Goal: Information Seeking & Learning: Find specific fact

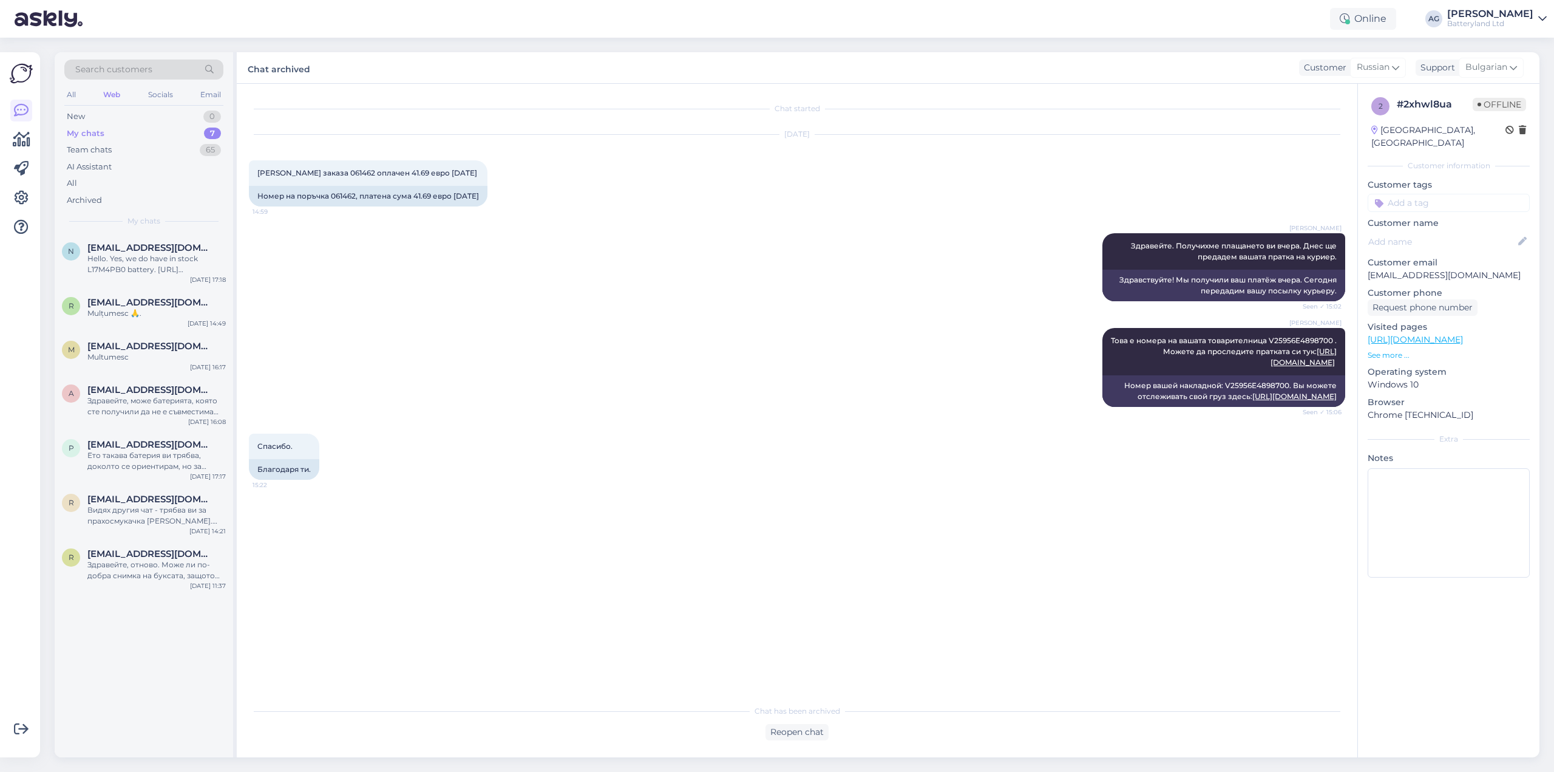
click at [89, 131] on div "My chats" at bounding box center [86, 133] width 38 height 12
click at [92, 142] on div "Team chats 65" at bounding box center [143, 149] width 159 height 17
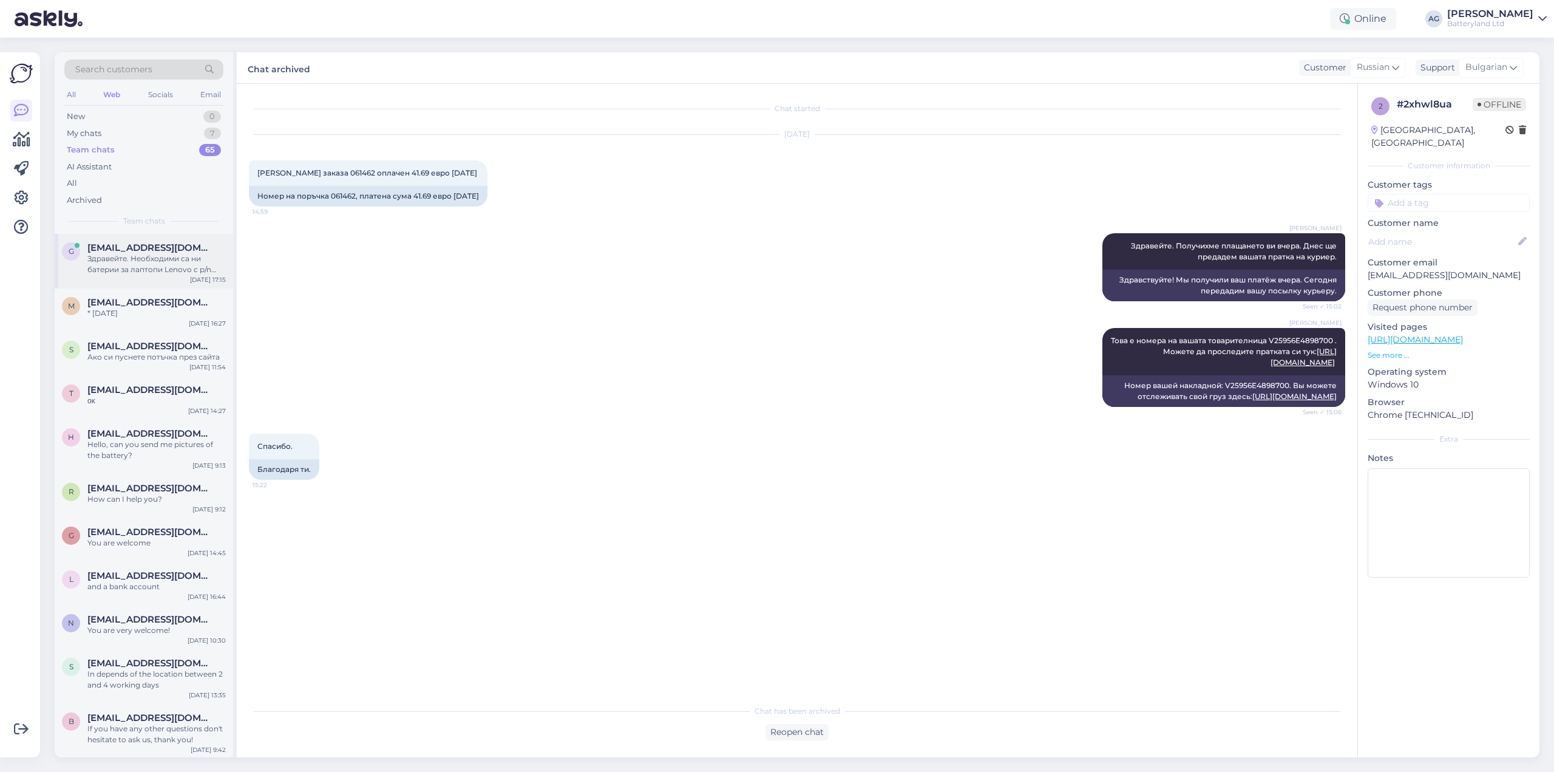
click at [140, 249] on span "[EMAIL_ADDRESS][DOMAIN_NAME]" at bounding box center [150, 247] width 126 height 11
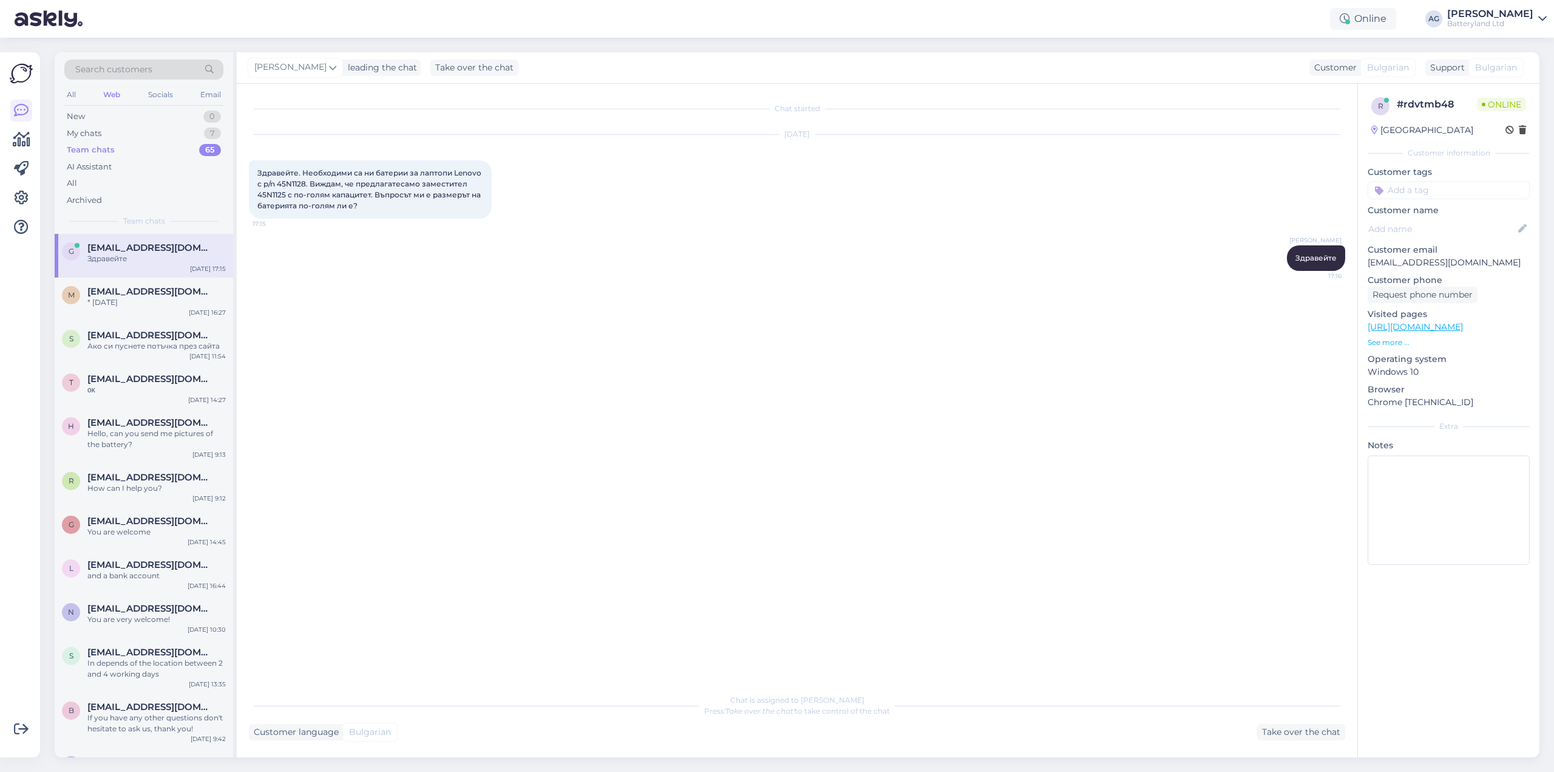
click at [276, 194] on span "Здравейте. Необходими са ни батерии за лаптопи Lenovo с p/n 45N1128. Виждам, че…" at bounding box center [370, 189] width 226 height 42
copy span "45N1125"
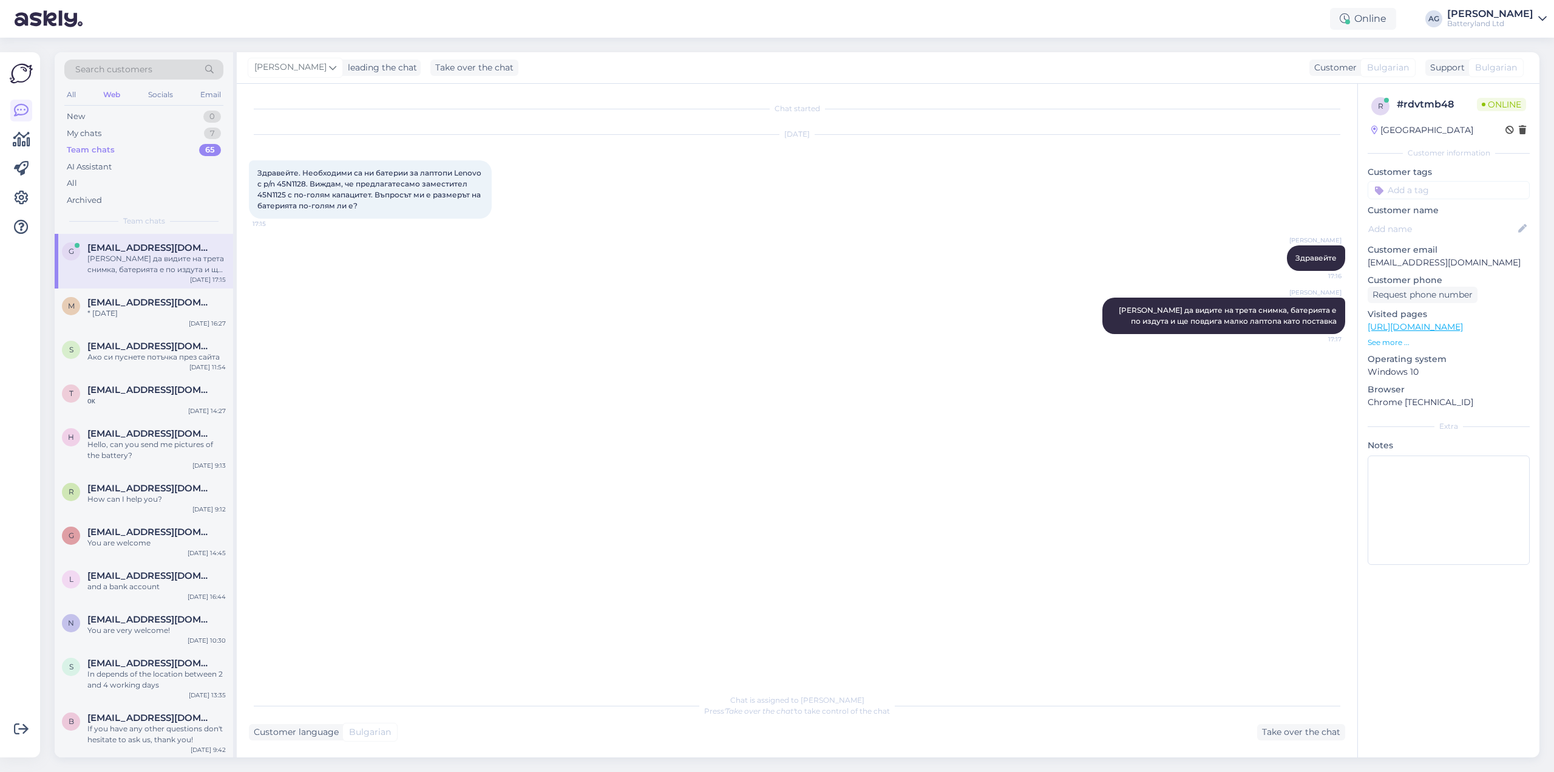
click at [297, 181] on span "Здравейте. Необходими са ни батерии за лаптопи Lenovo с p/n 45N1128. Виждам, че…" at bounding box center [370, 189] width 226 height 42
copy span "45N1128"
